Goal: Transaction & Acquisition: Purchase product/service

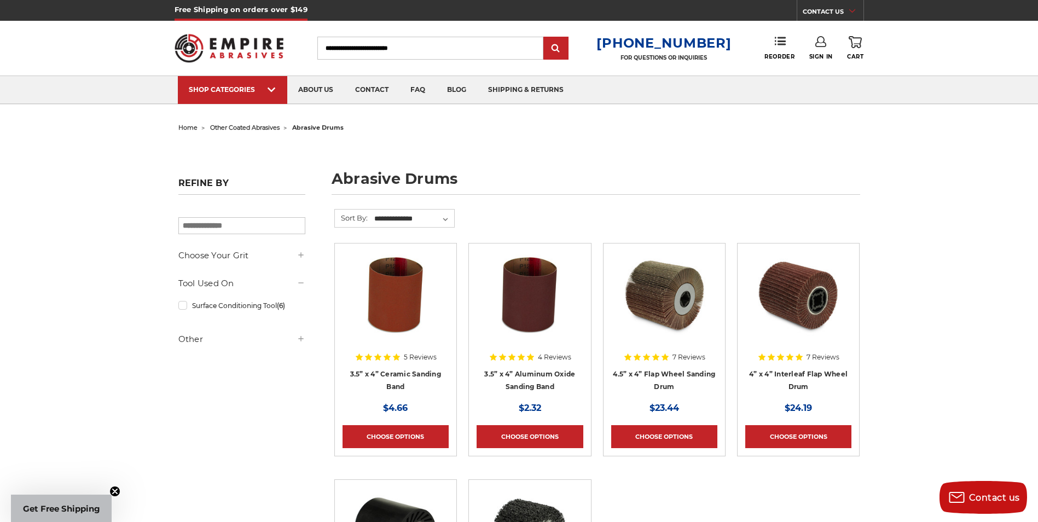
click at [670, 322] on img at bounding box center [665, 295] width 88 height 88
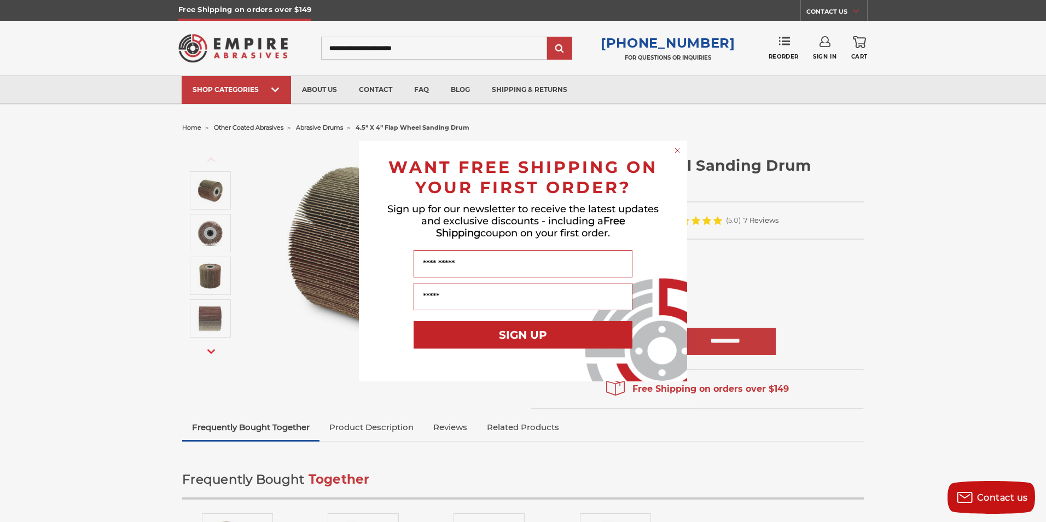
click at [677, 148] on circle "Close dialog" at bounding box center [678, 151] width 10 height 10
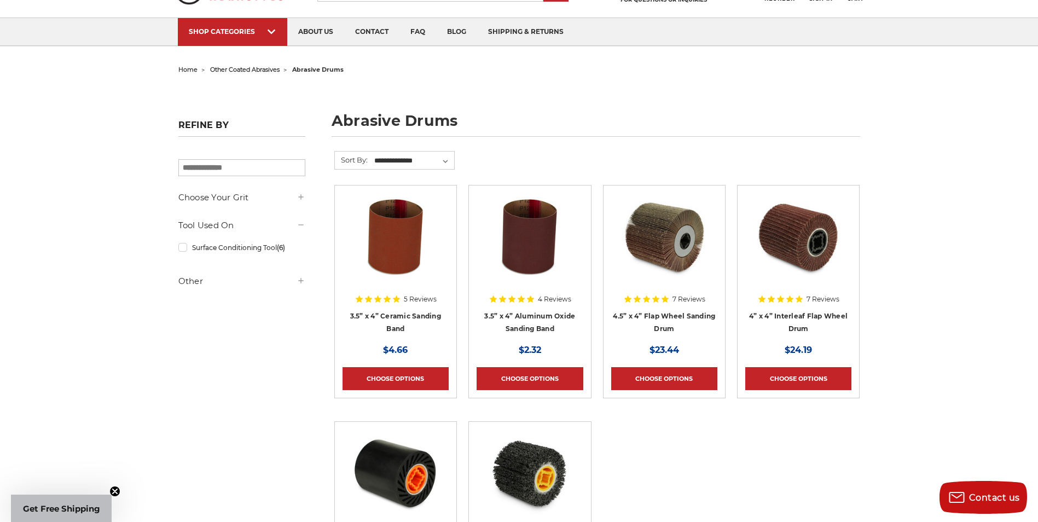
scroll to position [55, 0]
